Goal: Information Seeking & Learning: Learn about a topic

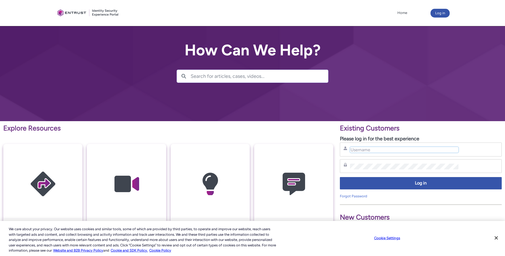
click at [374, 147] on input "Username" at bounding box center [404, 150] width 108 height 6
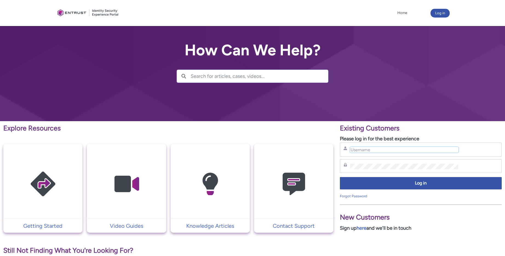
click at [378, 148] on input "Username" at bounding box center [404, 150] width 108 height 6
type input "nrivers@zipcar.com"
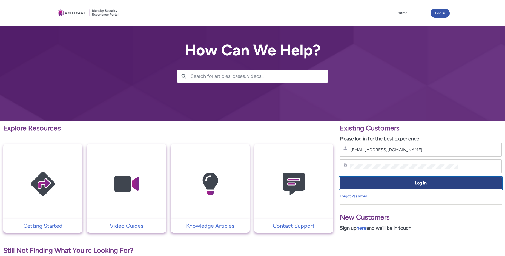
click at [414, 181] on span "Log in" at bounding box center [420, 183] width 155 height 6
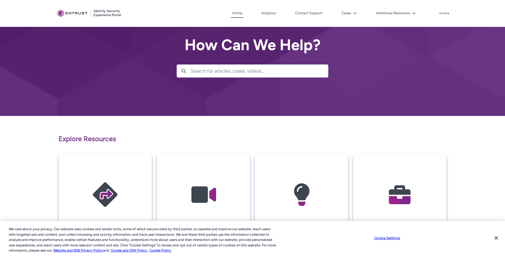
scroll to position [10, 0]
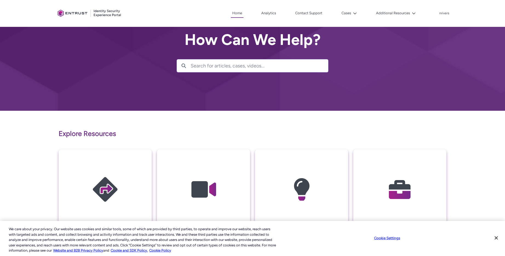
click at [402, 179] on img at bounding box center [400, 189] width 52 height 59
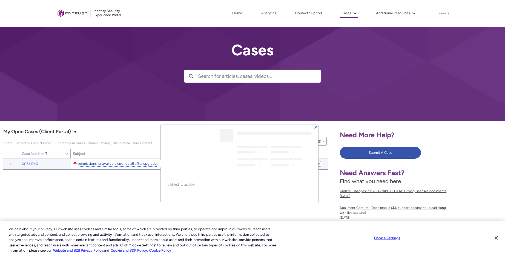
click at [102, 163] on link "permissions_unavailable error up x5 after upgrade" at bounding box center [117, 164] width 79 height 6
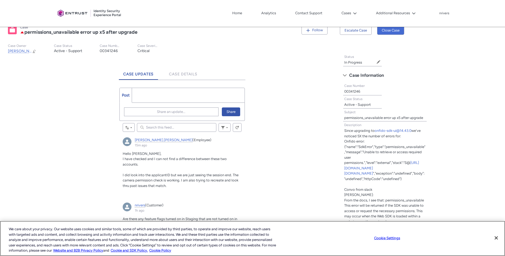
scroll to position [99, 0]
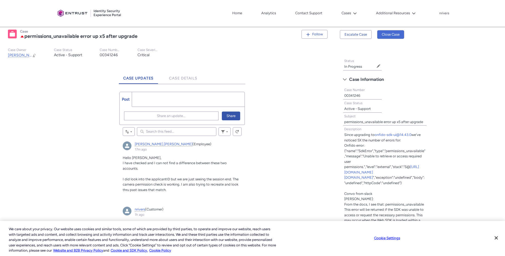
click at [159, 134] on input "Search this feed..." at bounding box center [176, 131] width 79 height 9
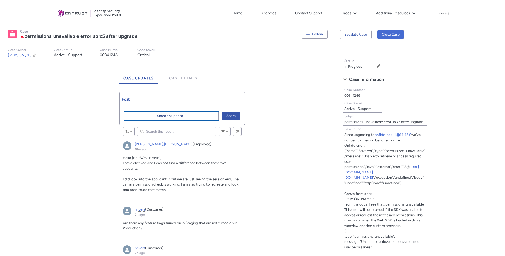
click at [173, 116] on span "Share an update..." at bounding box center [171, 116] width 28 height 8
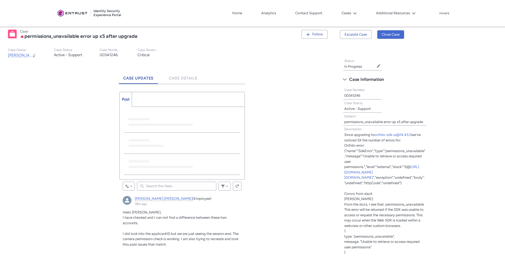
scroll to position [0, 0]
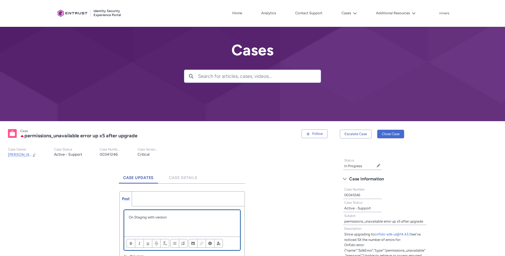
paste div "Chatter Publisher"
click at [148, 227] on p "On Staging with version onfido_sdk_version"14.45.0""release/14.45.0". I see the…" at bounding box center [182, 222] width 107 height 16
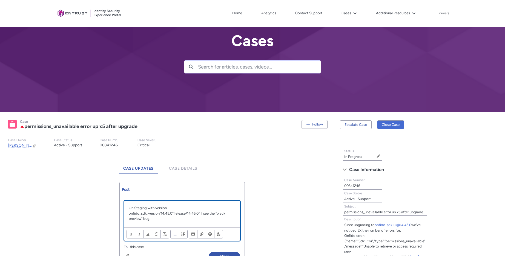
scroll to position [22, 0]
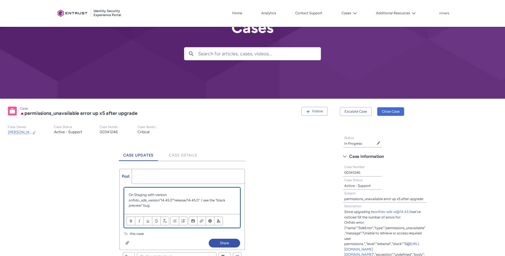
click at [162, 207] on p "On Staging with version onfido_sdk_version"14.45.0""release/14.45.0". I see the…" at bounding box center [182, 200] width 107 height 16
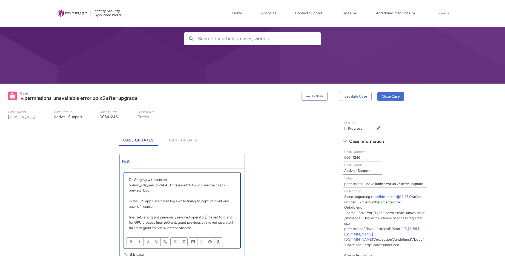
scroll to position [39, 0]
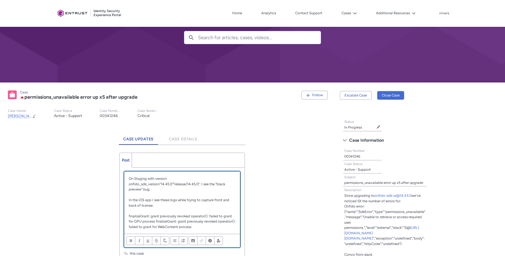
click at [192, 217] on p "finalizeGrant: grant previously revoked operator(): failed to grant for GPU pro…" at bounding box center [182, 221] width 107 height 16
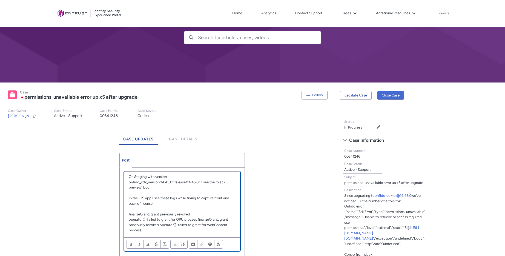
click at [152, 204] on p "In the iOS app I see these logs while trying to capture front and back of licen…" at bounding box center [182, 200] width 107 height 11
click at [226, 197] on p "In the iOS app I see these logs while trying to capture front and back of licen…" at bounding box center [182, 200] width 107 height 11
click at [157, 188] on p "On Staging with version onfido_sdk_version"14.45.0""release/14.45.0". I see the…" at bounding box center [182, 182] width 107 height 16
click at [160, 188] on p "On Staging with version onfido_sdk_version"14.45.0""release/14.45.0". I see the…" at bounding box center [182, 182] width 107 height 16
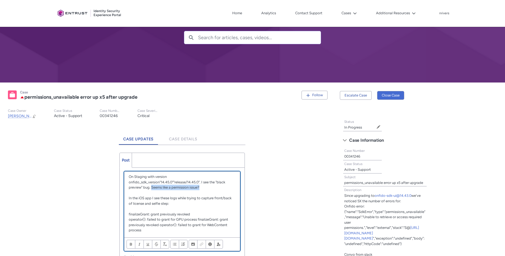
drag, startPoint x: 157, startPoint y: 187, endPoint x: 213, endPoint y: 187, distance: 56.4
click at [213, 187] on p "On Staging with version onfido_sdk_version"14.45.0""release/14.45.0". I see the…" at bounding box center [182, 182] width 107 height 16
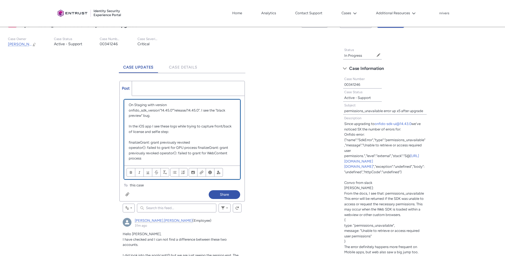
scroll to position [111, 0]
click at [221, 195] on button "Share" at bounding box center [224, 194] width 31 height 9
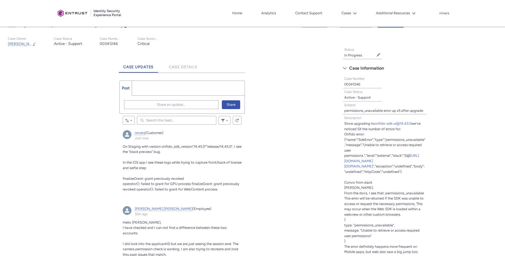
click at [201, 147] on span "On Staging with version onfido_sdk_version"14.45.0""release/14.45.0". I see the…" at bounding box center [182, 149] width 119 height 10
